Goal: Task Accomplishment & Management: Use online tool/utility

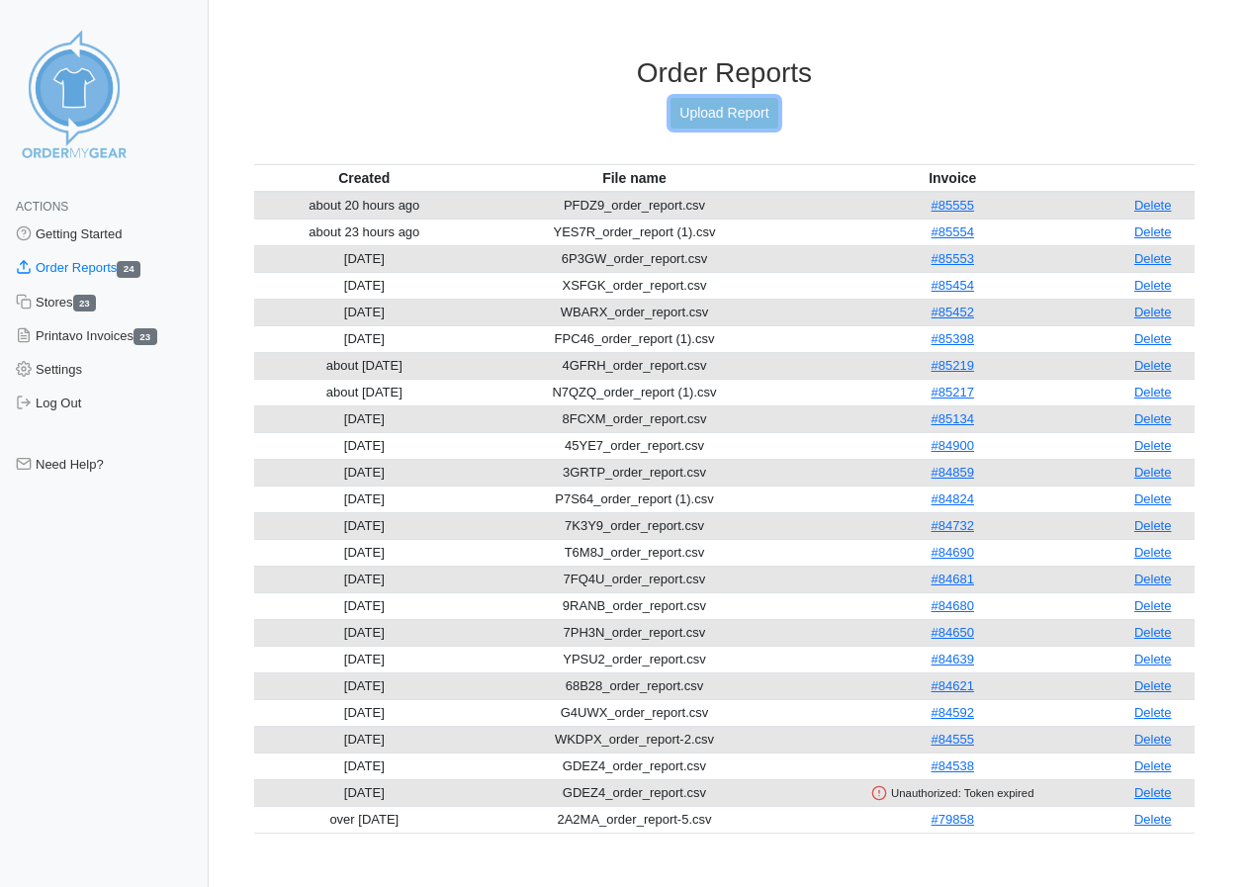
click at [733, 116] on link "Upload Report" at bounding box center [724, 113] width 107 height 31
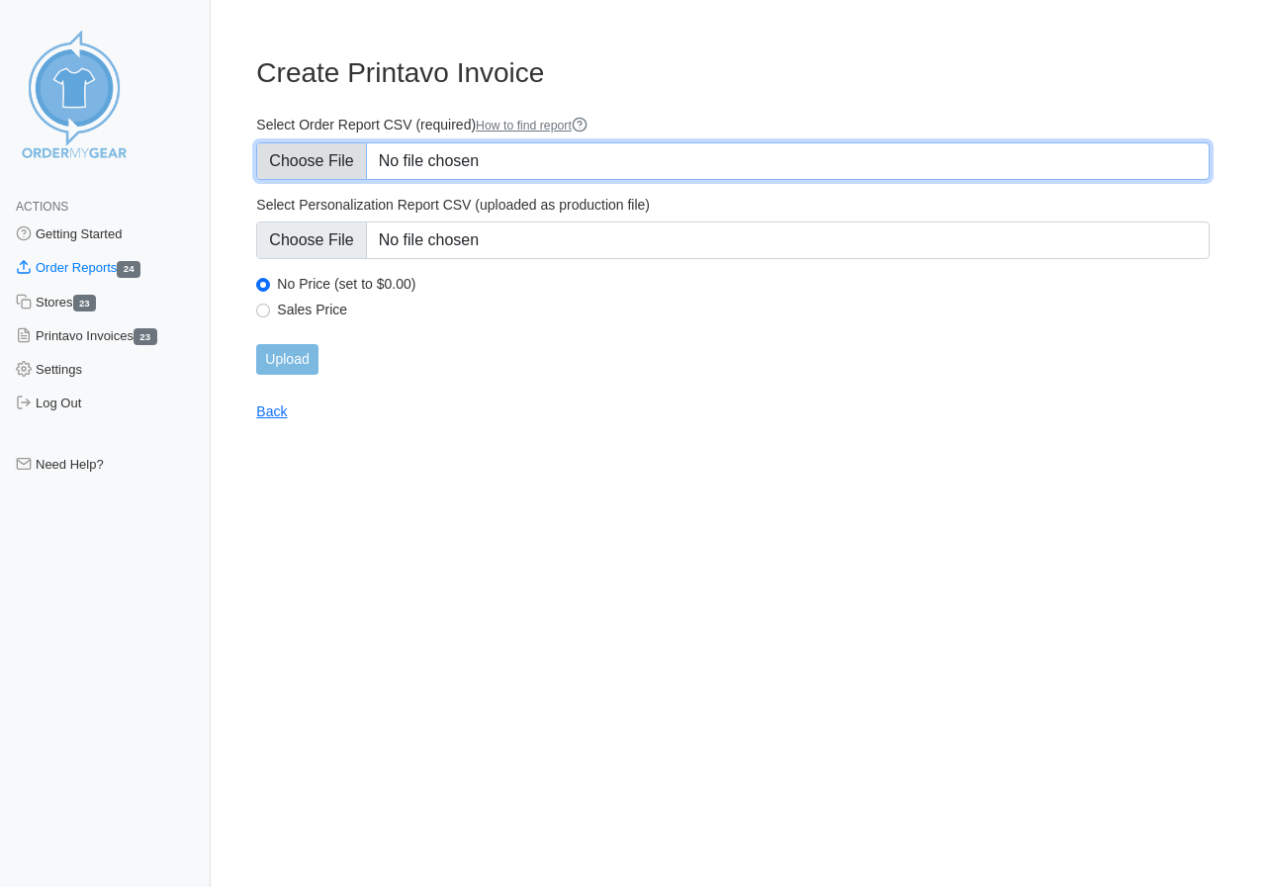
click at [326, 155] on input "Select Order Report CSV (required) How to find report" at bounding box center [732, 161] width 953 height 38
type input "C:\fakepath\ZQVU3_order_report.csv"
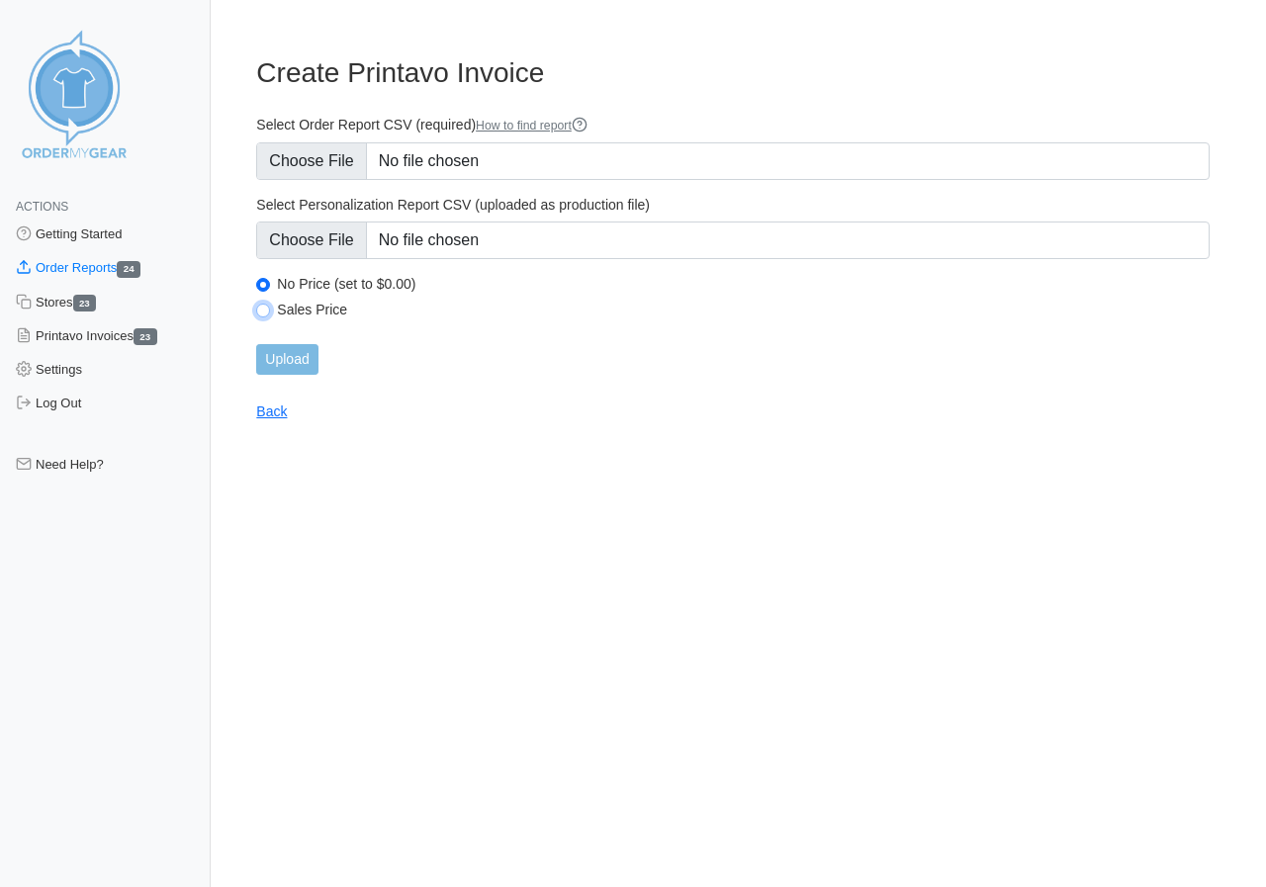
click at [263, 312] on input "Sales Price" at bounding box center [263, 311] width 14 height 14
radio input "true"
click at [282, 361] on input "Upload" at bounding box center [286, 359] width 61 height 31
